Goal: Navigation & Orientation: Find specific page/section

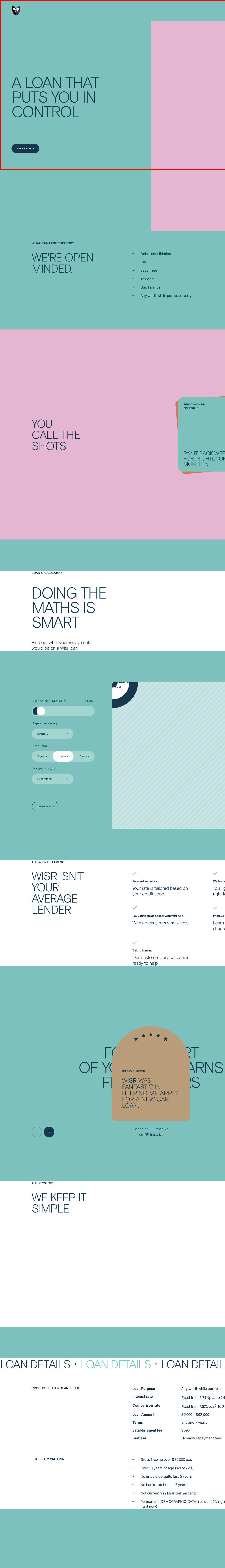
click at [12, 8] on img "Go to home page" at bounding box center [12, 8] width 6 height 7
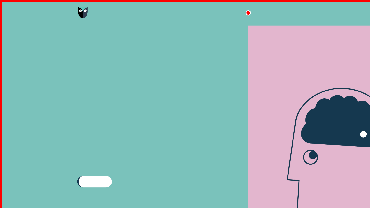
click at [185, 10] on div at bounding box center [185, 9] width 255 height 19
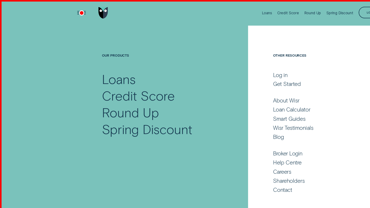
click at [70, 10] on div at bounding box center [70, 9] width 24 height 19
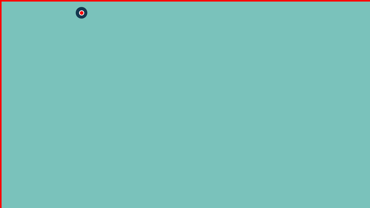
click at [61, 10] on div "Close Menu" at bounding box center [61, 9] width 12 height 12
click at [70, 10] on div at bounding box center [70, 9] width 24 height 19
